Goal: Task Accomplishment & Management: Complete application form

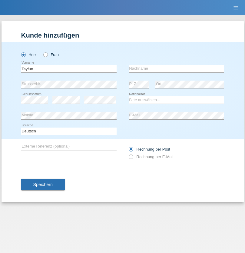
type input "Tayfun"
click at [176, 68] on input "text" at bounding box center [176, 69] width 95 height 8
type input "Kiraz"
select select "CH"
select select "en"
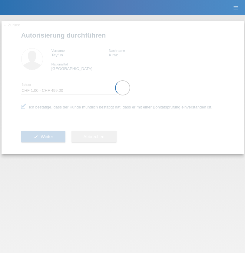
select select "1"
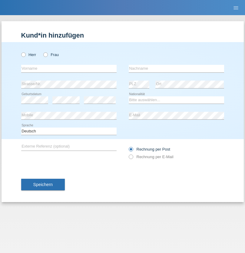
radio input "true"
click at [69, 68] on input "text" at bounding box center [68, 69] width 95 height 8
type input "firat"
click at [176, 68] on input "text" at bounding box center [176, 69] width 95 height 8
type input "kara"
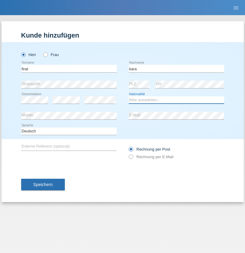
select select "CH"
radio input "true"
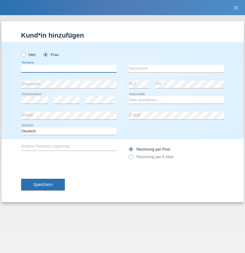
click at [69, 68] on input "text" at bounding box center [68, 69] width 95 height 8
type input "Nuria"
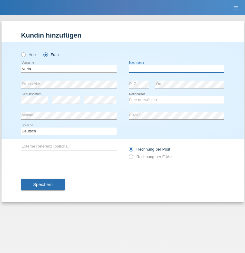
click at [176, 68] on input "text" at bounding box center [176, 69] width 95 height 8
type input "D'Antino"
select select "CH"
